Goal: Browse casually: Explore the website without a specific task or goal

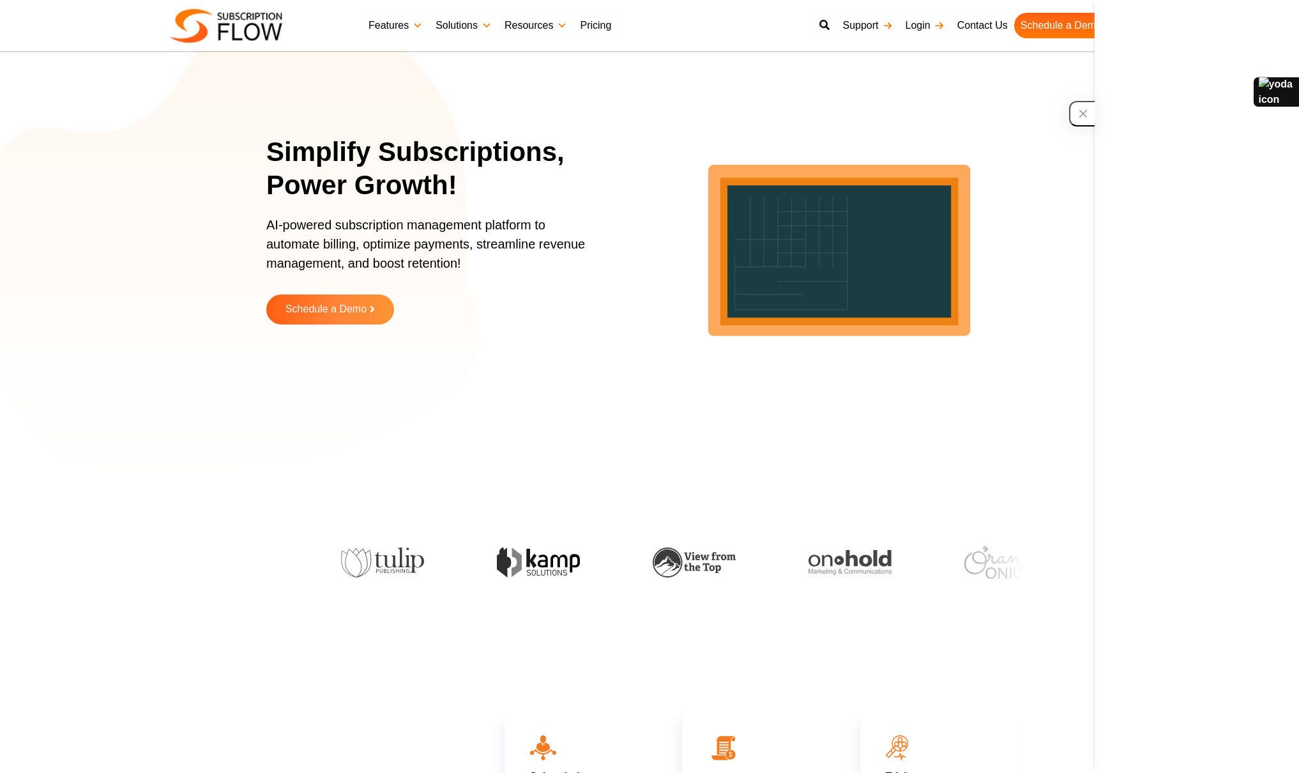
click at [1272, 93] on div at bounding box center [1276, 92] width 46 height 31
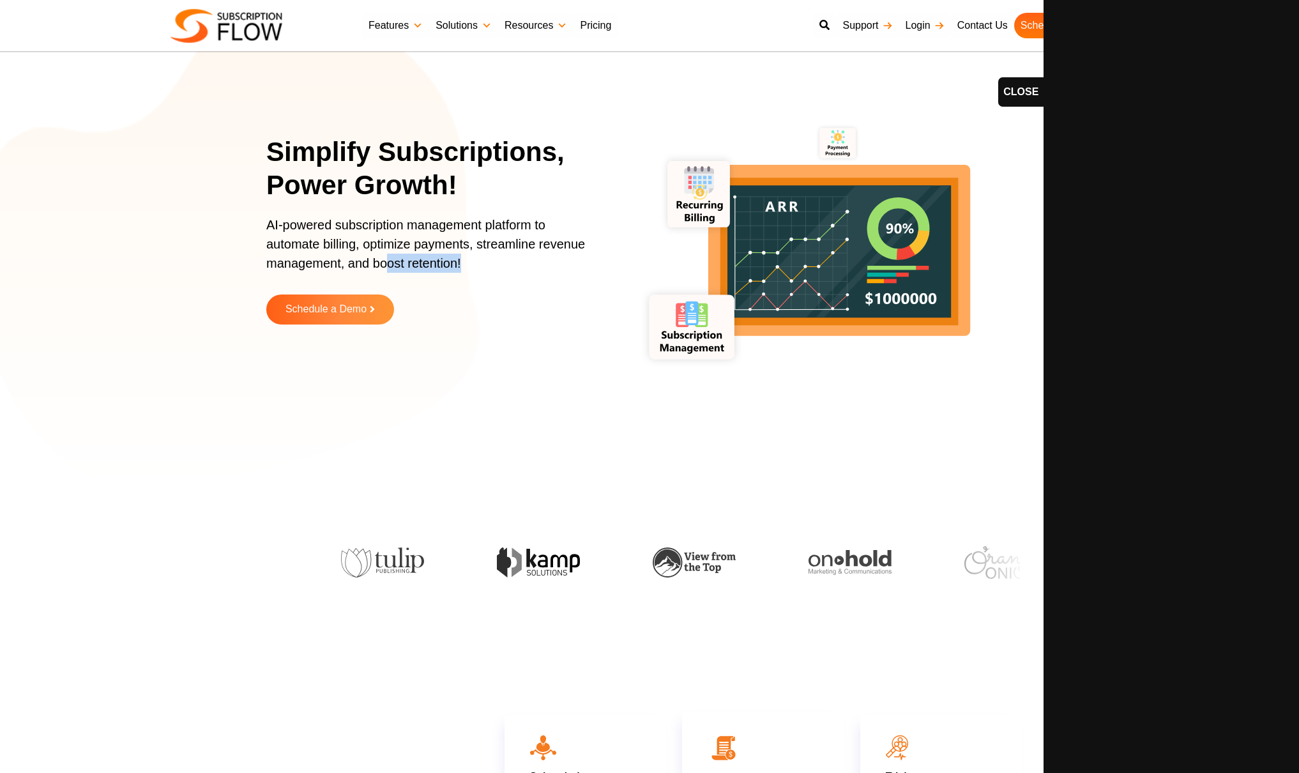
drag, startPoint x: 389, startPoint y: 256, endPoint x: 531, endPoint y: 255, distance: 141.8
click at [531, 256] on p "AI-powered subscription management platform to automate billing, optimize payme…" at bounding box center [432, 250] width 332 height 70
click at [531, 255] on p "AI-powered subscription management platform to automate billing, optimize payme…" at bounding box center [432, 250] width 332 height 70
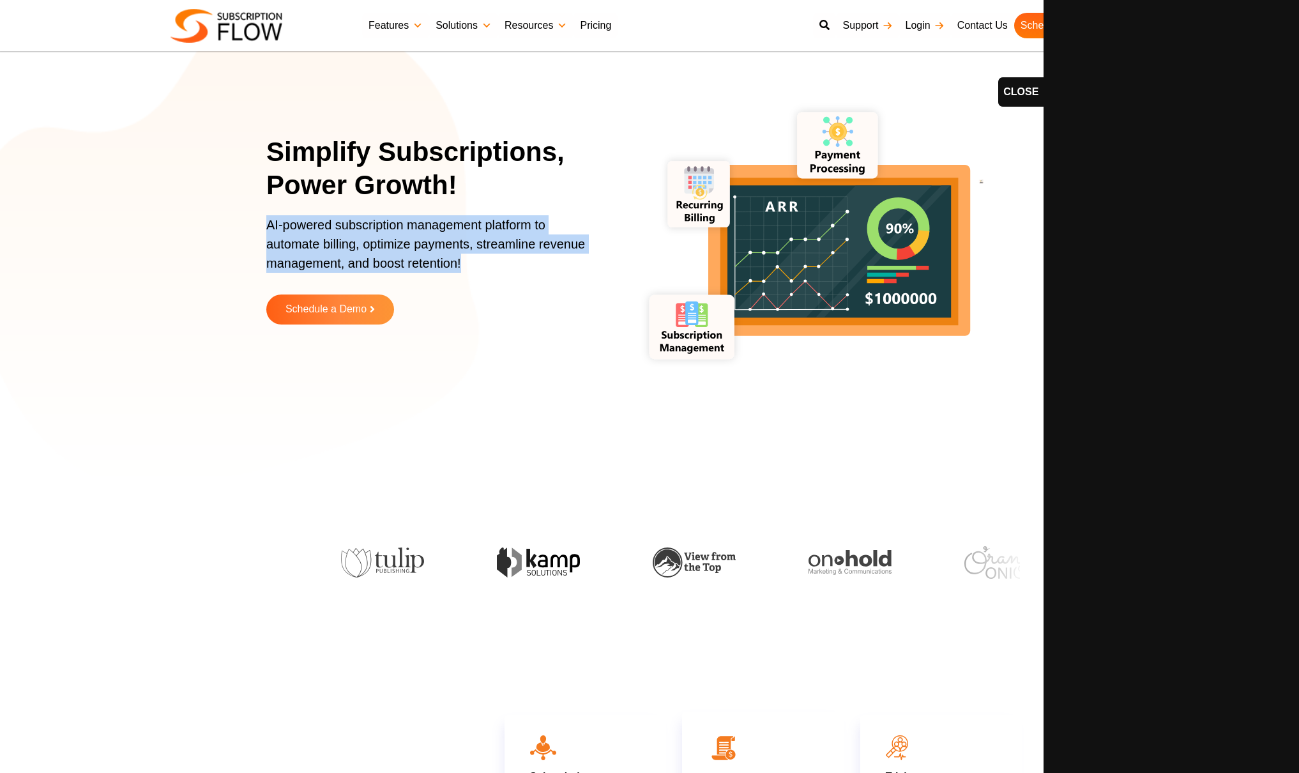
click at [531, 255] on p "AI-powered subscription management platform to automate billing, optimize payme…" at bounding box center [432, 250] width 332 height 70
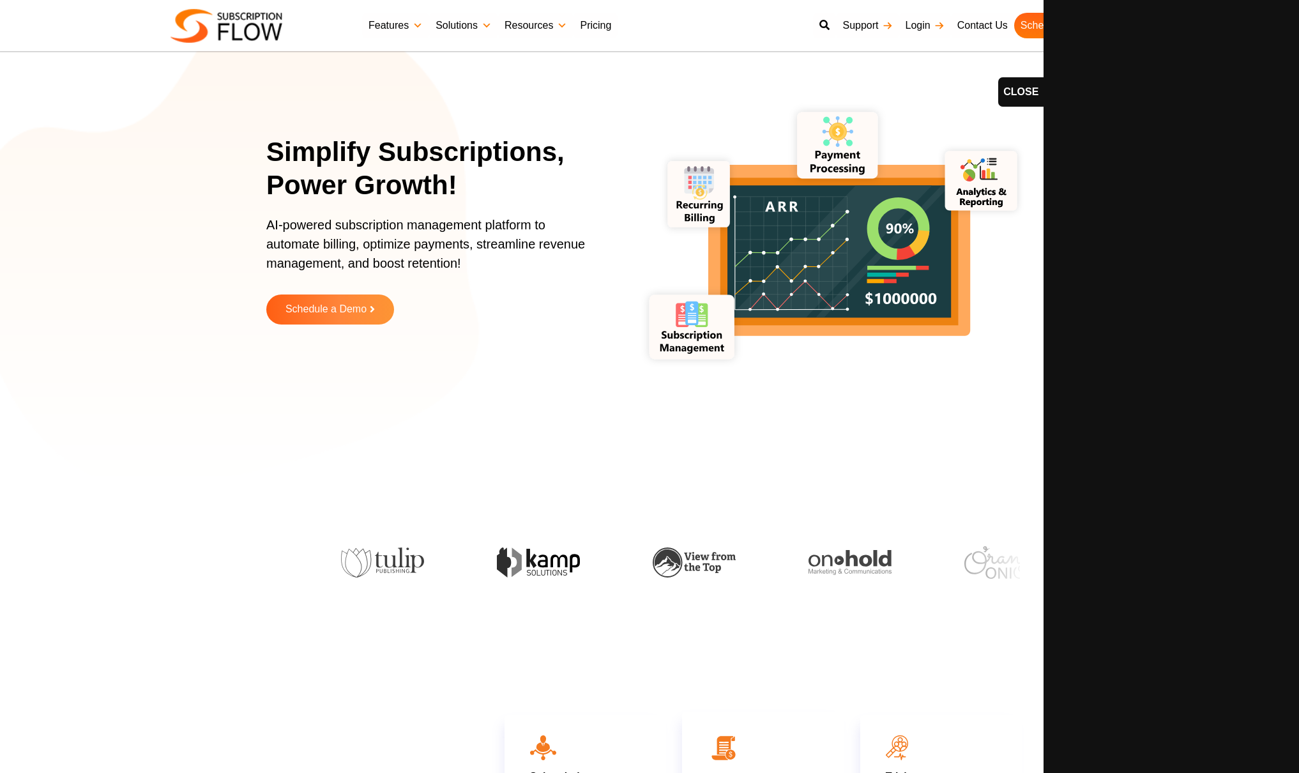
click at [531, 257] on p "AI-powered subscription management platform to automate billing, optimize payme…" at bounding box center [432, 250] width 332 height 70
